Goal: Find specific page/section: Find specific page/section

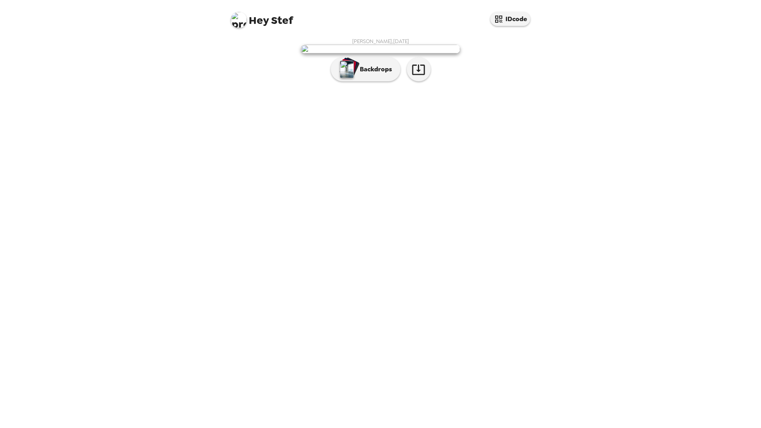
click at [383, 53] on img at bounding box center [380, 49] width 159 height 9
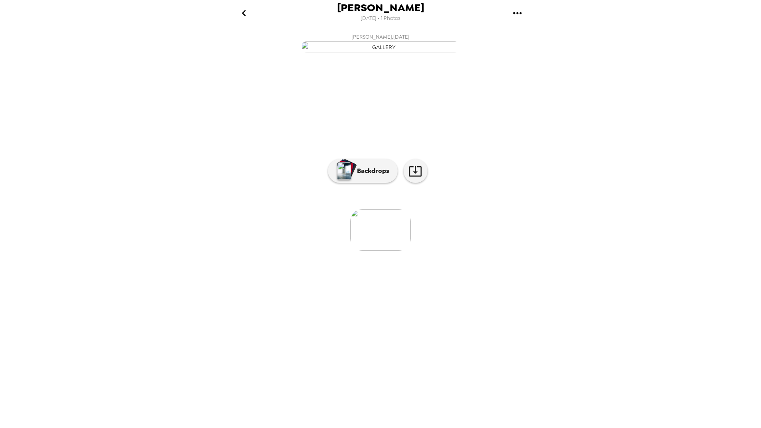
click at [338, 250] on li at bounding box center [316, 229] width 61 height 41
click at [224, 250] on li at bounding box center [251, 229] width 61 height 41
drag, startPoint x: 238, startPoint y: 344, endPoint x: 244, endPoint y: 340, distance: 7.0
click at [240, 342] on div "[PERSON_NAME] , [DATE] 0 photos waiting review Backdrops" at bounding box center [380, 227] width 319 height 394
click at [383, 53] on img "button" at bounding box center [380, 47] width 159 height 12
